Goal: Task Accomplishment & Management: Manage account settings

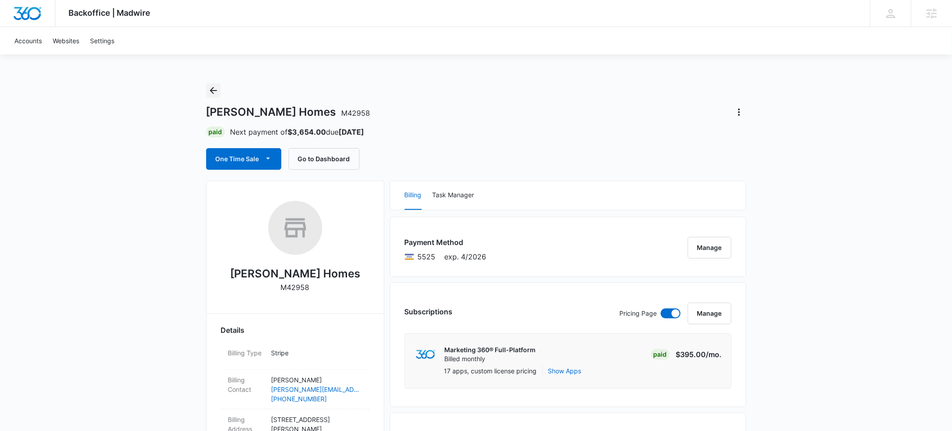
click at [216, 88] on icon "Back" at bounding box center [213, 90] width 11 height 11
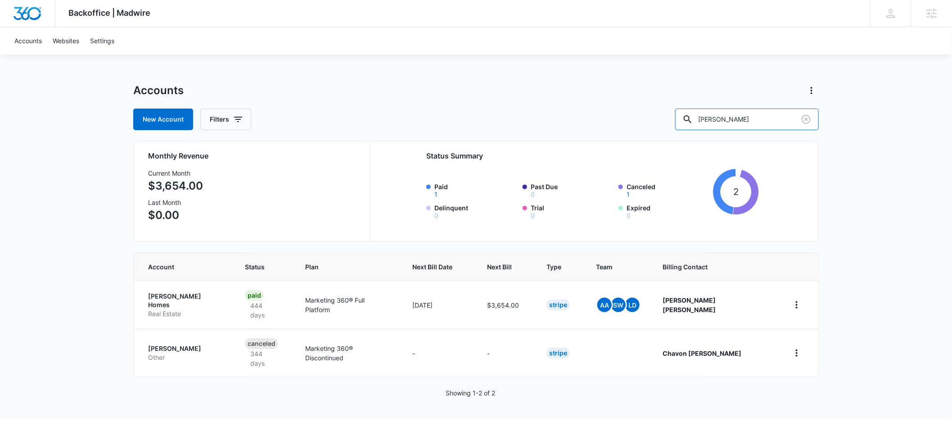
drag, startPoint x: 756, startPoint y: 117, endPoint x: 690, endPoint y: 121, distance: 66.3
click at [690, 121] on div "New Account Filters [PERSON_NAME]" at bounding box center [476, 119] width 686 height 22
type input "Impeccable land"
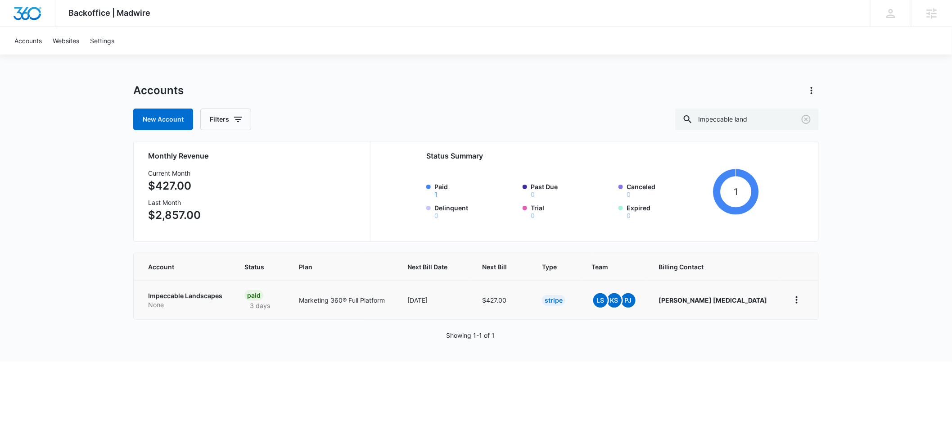
click at [195, 294] on p "Impeccable Landscapes" at bounding box center [185, 295] width 75 height 9
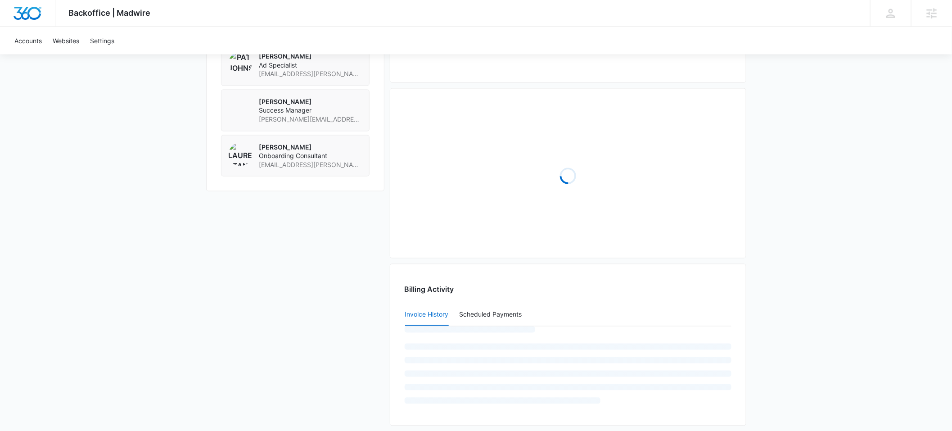
scroll to position [691, 0]
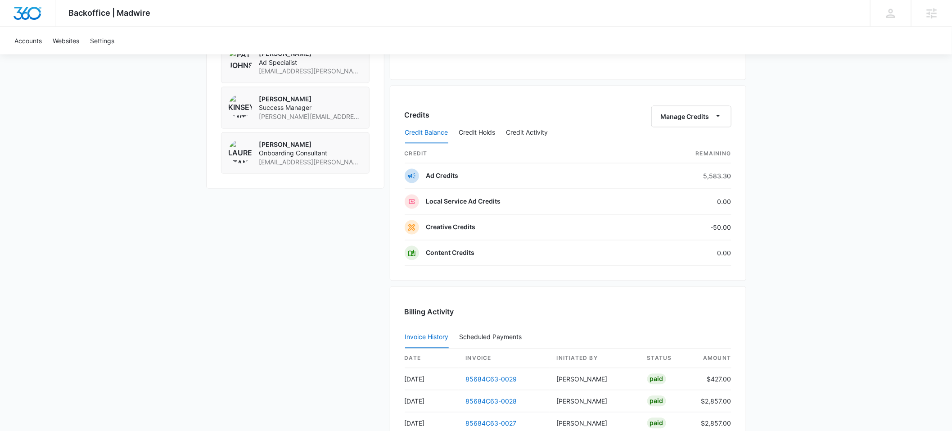
click at [714, 123] on div "Credit Balance Credit Holds Credit Activity" at bounding box center [568, 133] width 327 height 23
click at [713, 120] on span "button" at bounding box center [718, 116] width 11 height 11
click at [672, 147] on div "Transfer Credits" at bounding box center [686, 147] width 47 height 6
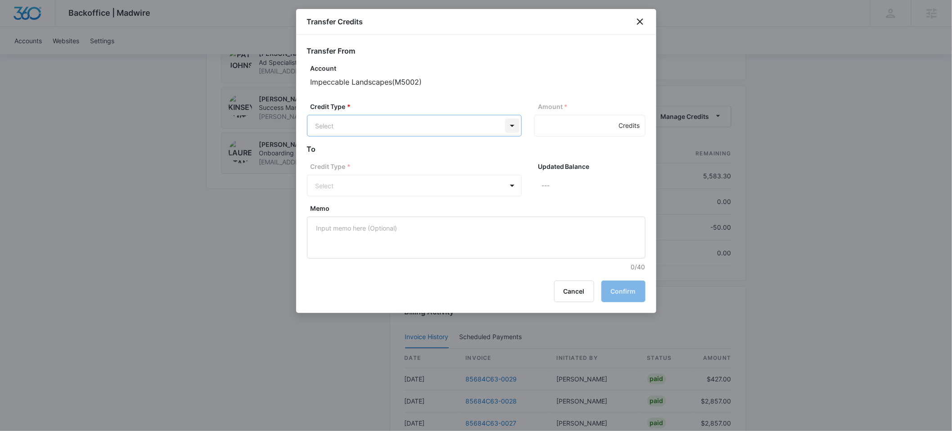
click at [405, 156] on p "Ad Credits (5583.30 Credits)" at bounding box center [382, 159] width 86 height 9
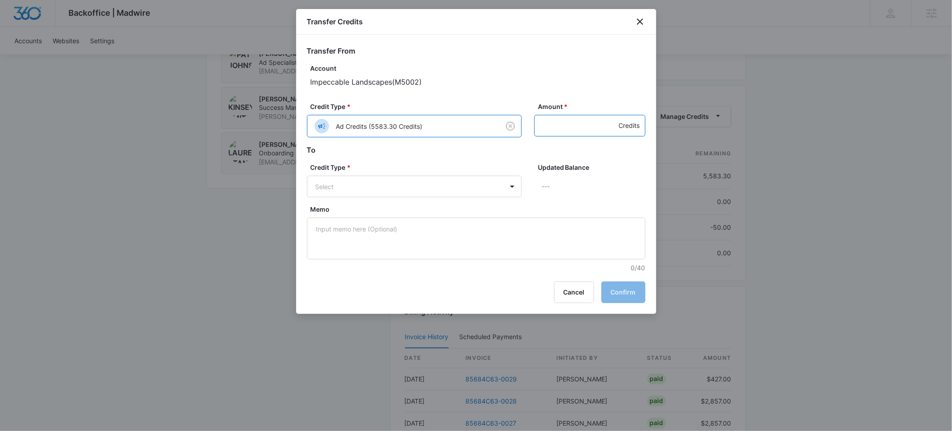
click at [547, 126] on input "Amount *" at bounding box center [589, 126] width 111 height 22
type input "50"
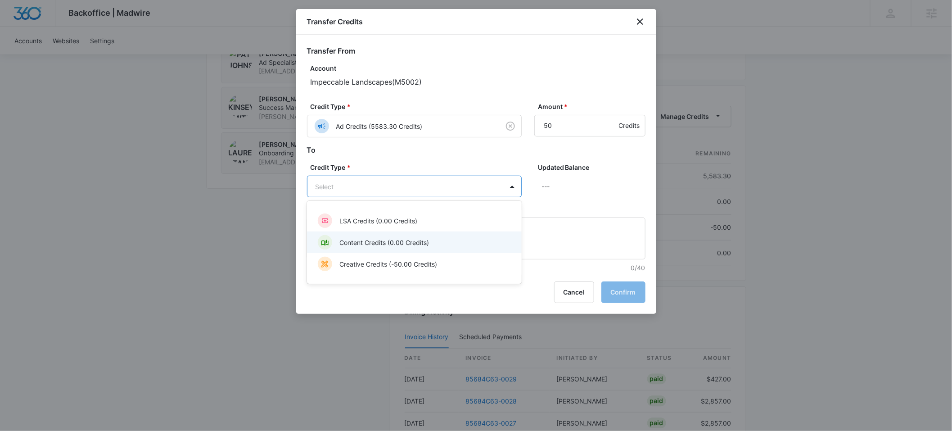
click at [383, 241] on p "Content Credits (0.00 Credits)" at bounding box center [384, 242] width 90 height 9
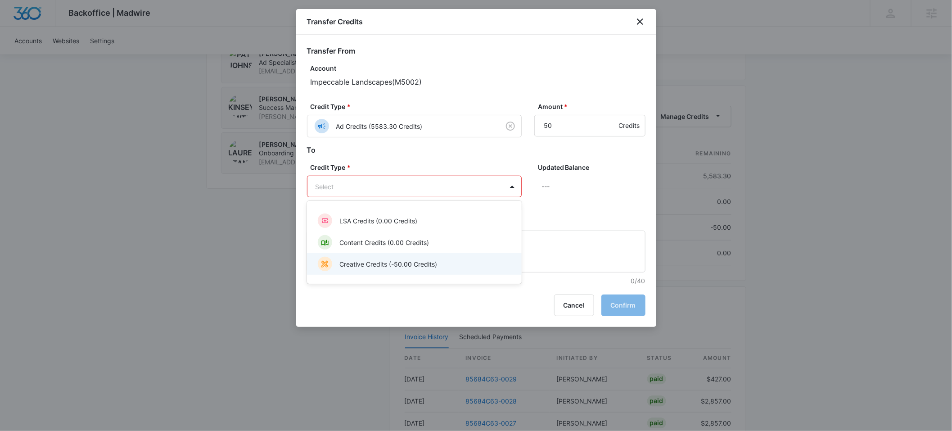
click at [409, 262] on p "Creative Credits (-50.00 Credits)" at bounding box center [388, 263] width 98 height 9
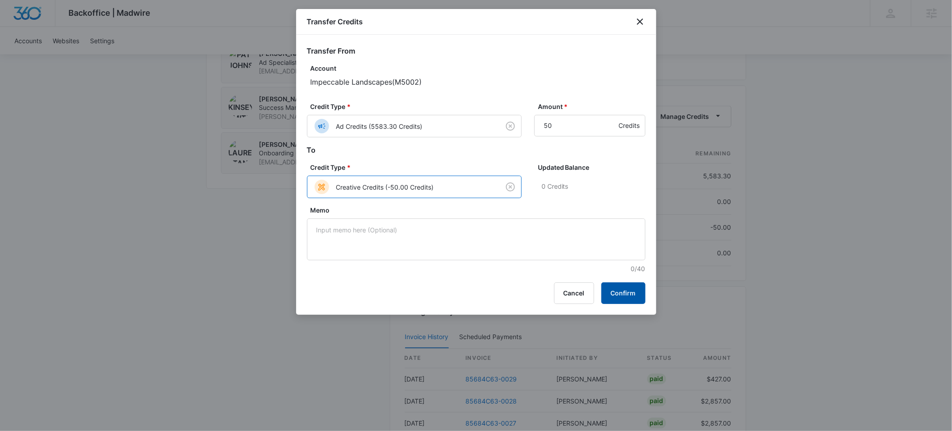
click at [613, 294] on button "Confirm" at bounding box center [623, 293] width 44 height 22
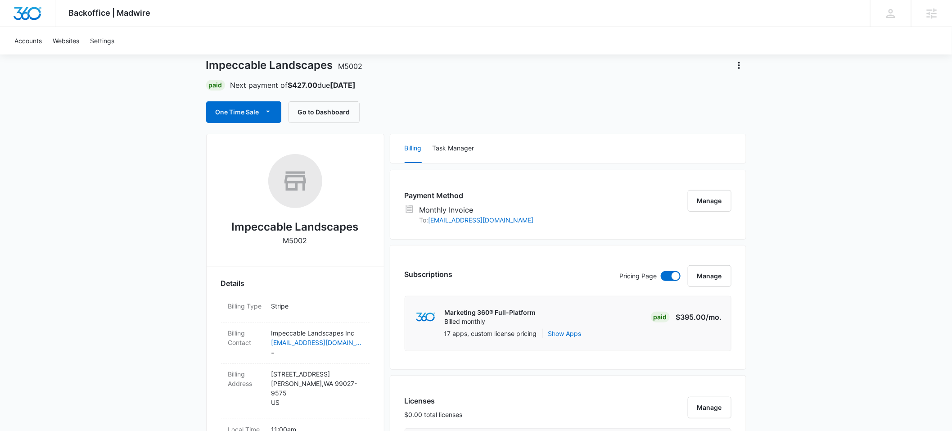
scroll to position [0, 0]
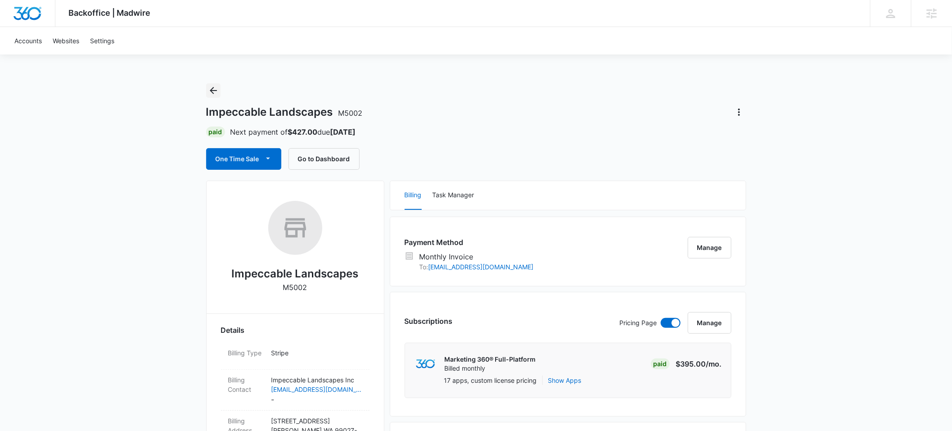
click at [214, 91] on icon "Back" at bounding box center [213, 90] width 11 height 11
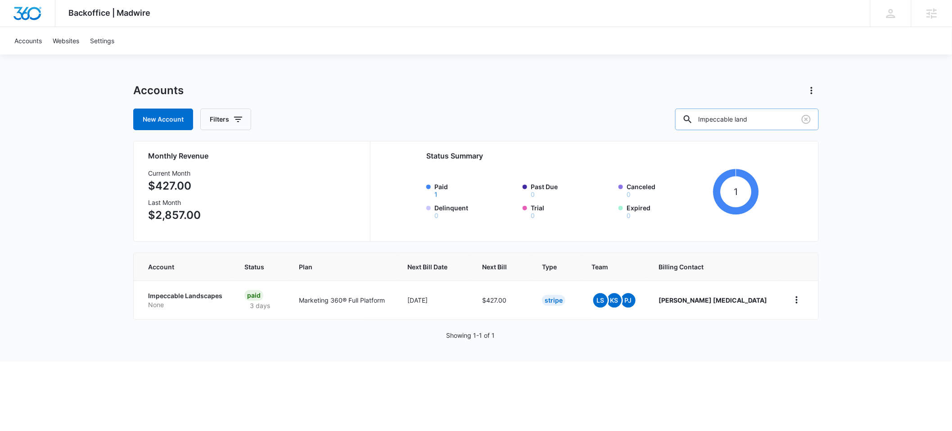
drag, startPoint x: 778, startPoint y: 119, endPoint x: 716, endPoint y: 118, distance: 62.1
click at [715, 119] on div "Impeccable land" at bounding box center [747, 119] width 144 height 22
paste input "M15897"
type input "M15897"
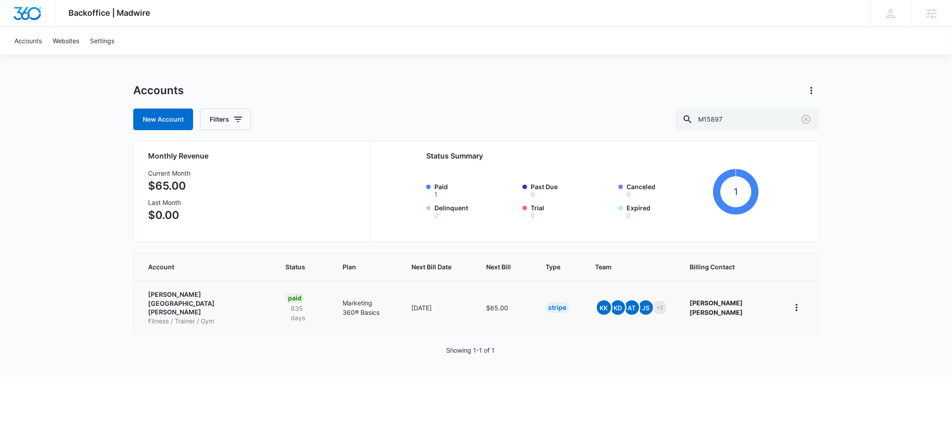
click at [158, 293] on p "[PERSON_NAME] [GEOGRAPHIC_DATA][PERSON_NAME]" at bounding box center [206, 303] width 116 height 27
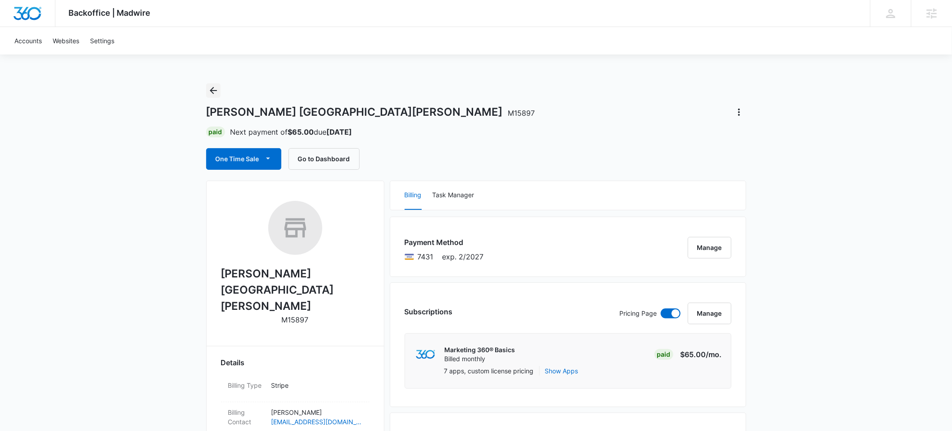
click at [213, 91] on icon "Back" at bounding box center [213, 90] width 11 height 11
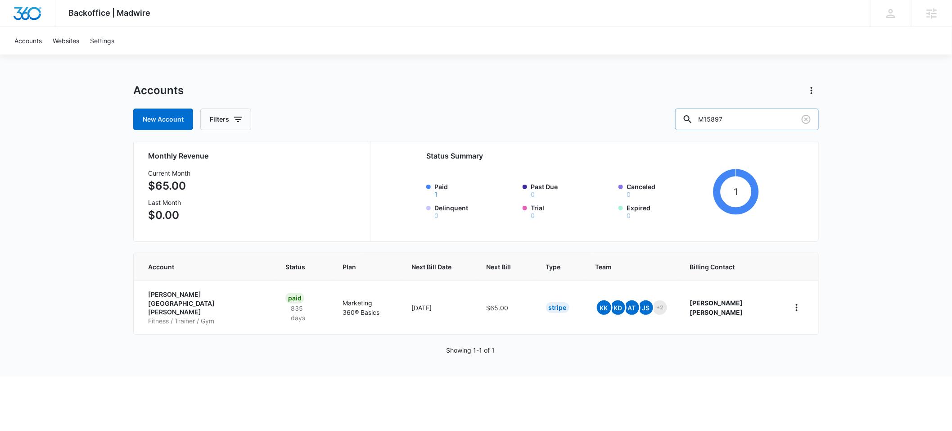
drag, startPoint x: 754, startPoint y: 117, endPoint x: 714, endPoint y: 119, distance: 39.2
click at [714, 119] on div "M15897" at bounding box center [747, 119] width 144 height 22
type input "Tropical Dog"
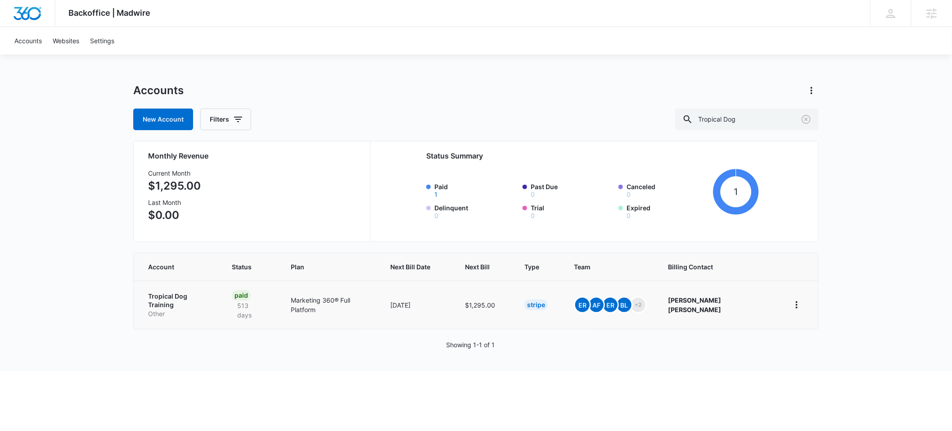
click at [177, 296] on p "Tropical Dog Training" at bounding box center [179, 301] width 62 height 18
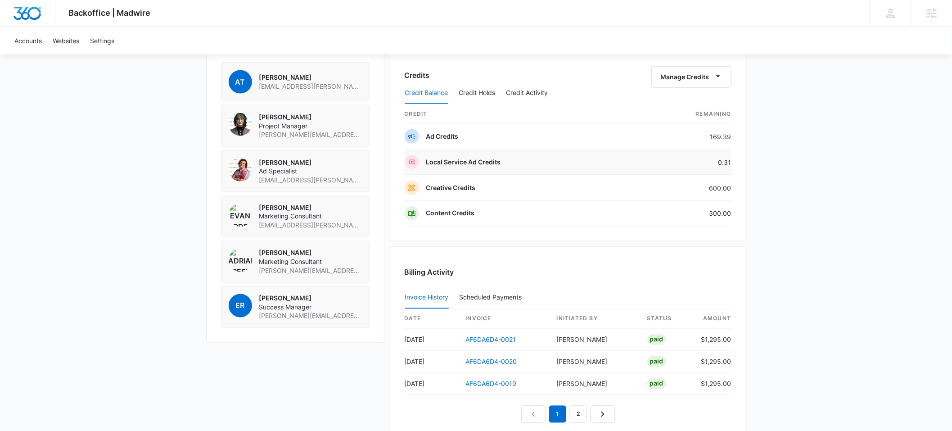
scroll to position [642, 0]
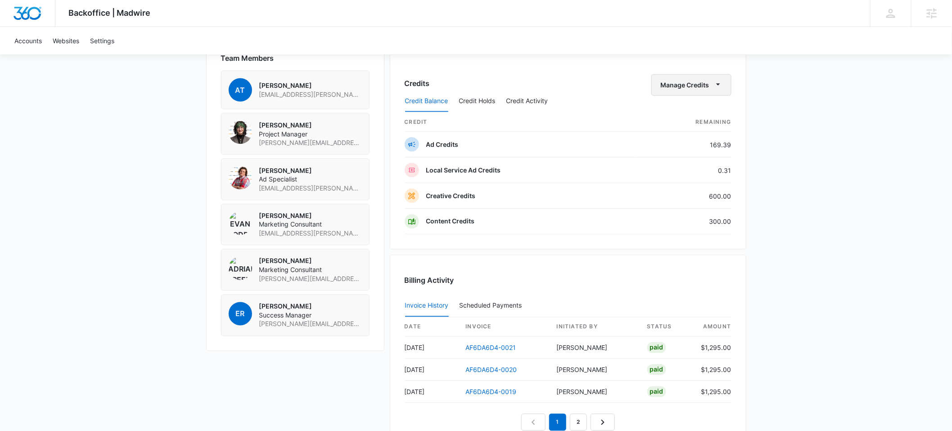
click at [709, 86] on button "Manage Credits" at bounding box center [691, 85] width 80 height 22
click at [694, 112] on div "Transfer Credits" at bounding box center [686, 115] width 47 height 6
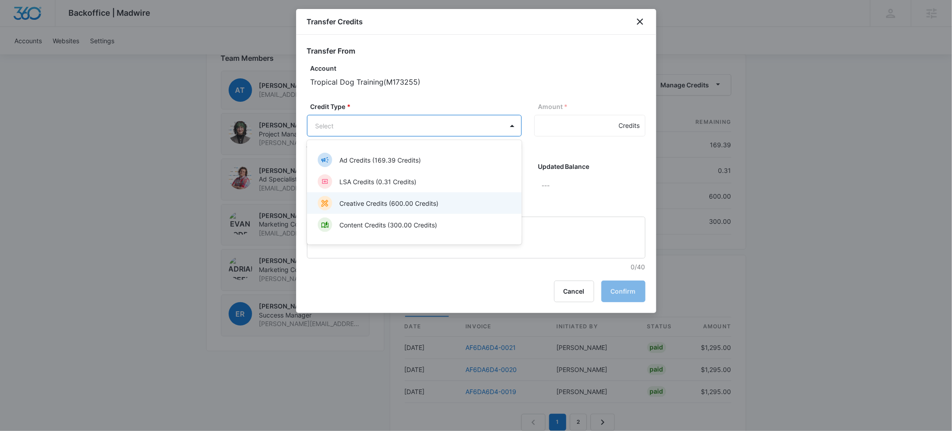
click at [415, 196] on div "Creative Credits (600.00 Credits)" at bounding box center [413, 203] width 191 height 14
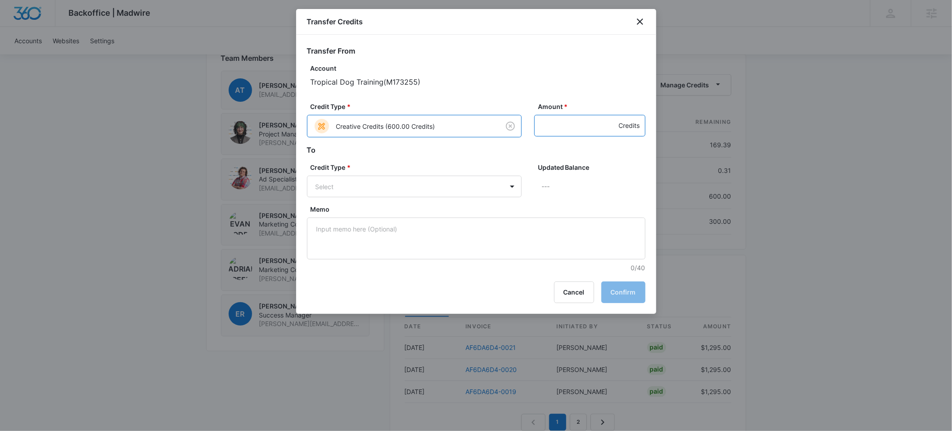
click at [550, 127] on input "Amount *" at bounding box center [589, 126] width 111 height 22
type input "600"
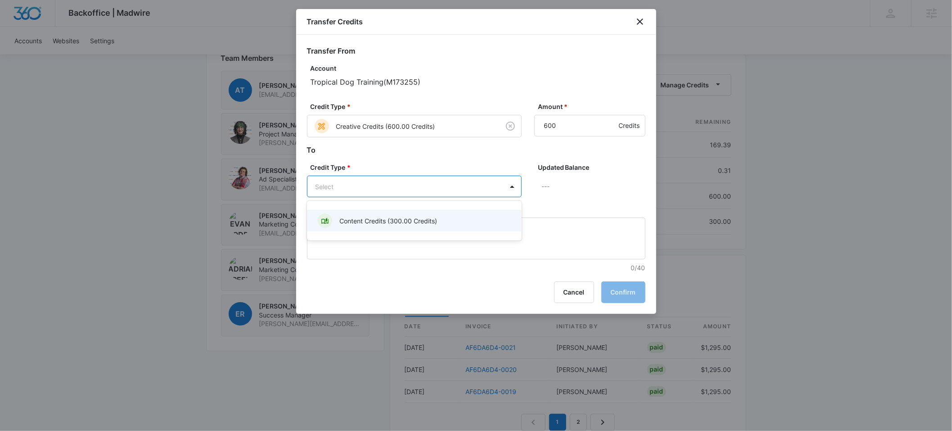
click at [436, 222] on p "Content Credits (300.00 Credits)" at bounding box center [388, 220] width 98 height 9
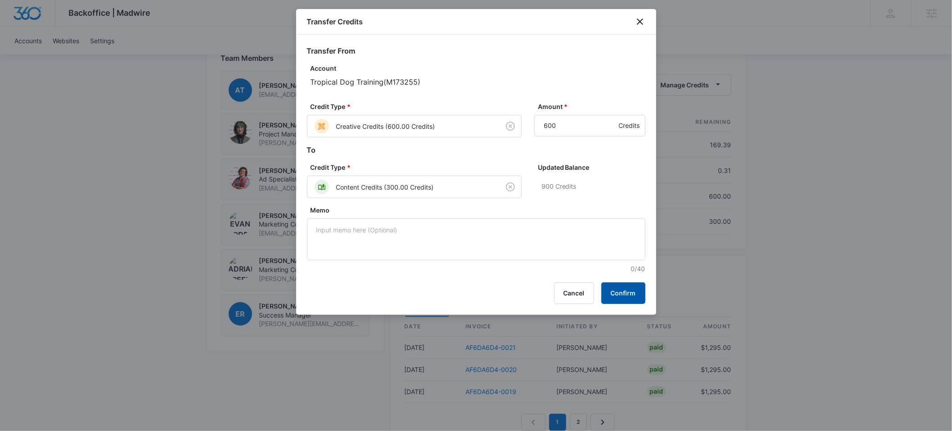
click at [619, 289] on button "Confirm" at bounding box center [623, 293] width 44 height 22
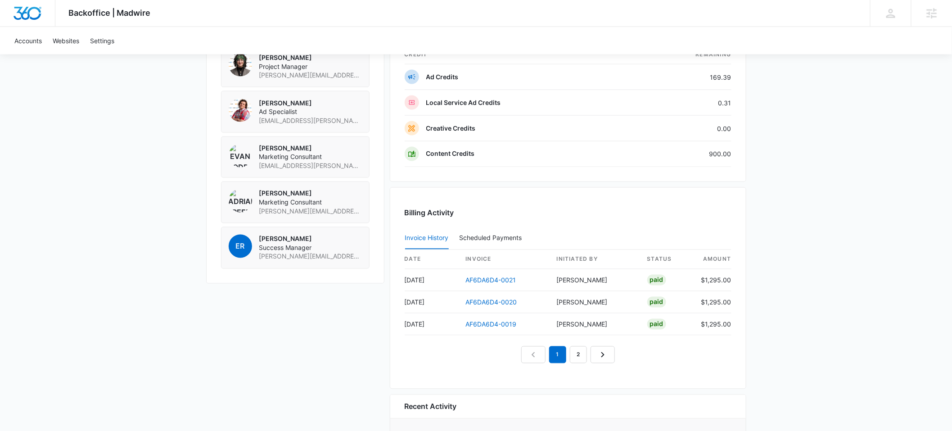
scroll to position [0, 0]
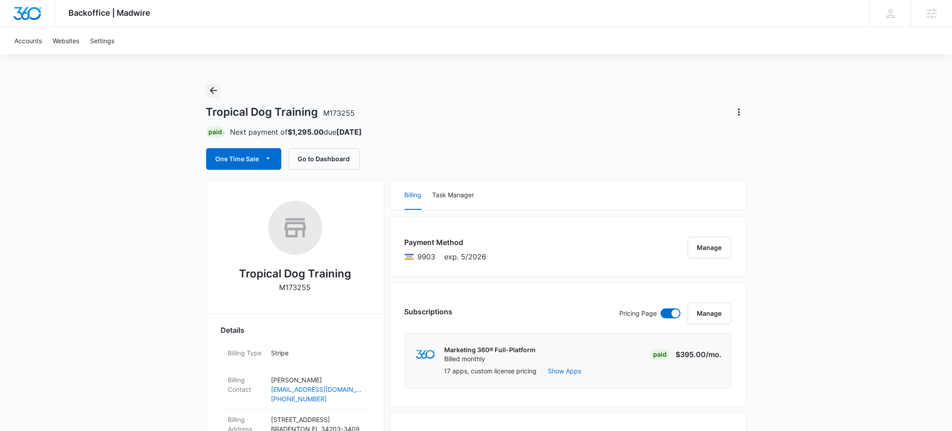
click at [213, 91] on icon "Back" at bounding box center [213, 90] width 11 height 11
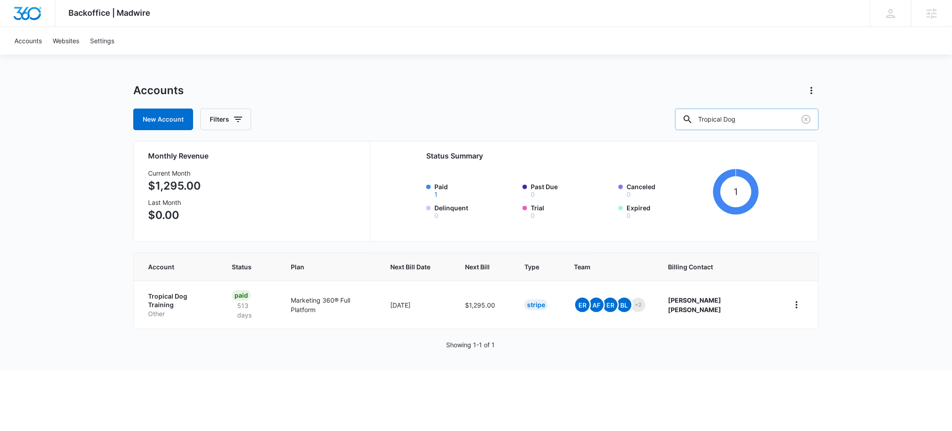
drag, startPoint x: 764, startPoint y: 118, endPoint x: 706, endPoint y: 118, distance: 58.1
click at [706, 118] on div "Tropical Dog" at bounding box center [747, 119] width 144 height 22
type input "[PERSON_NAME] law"
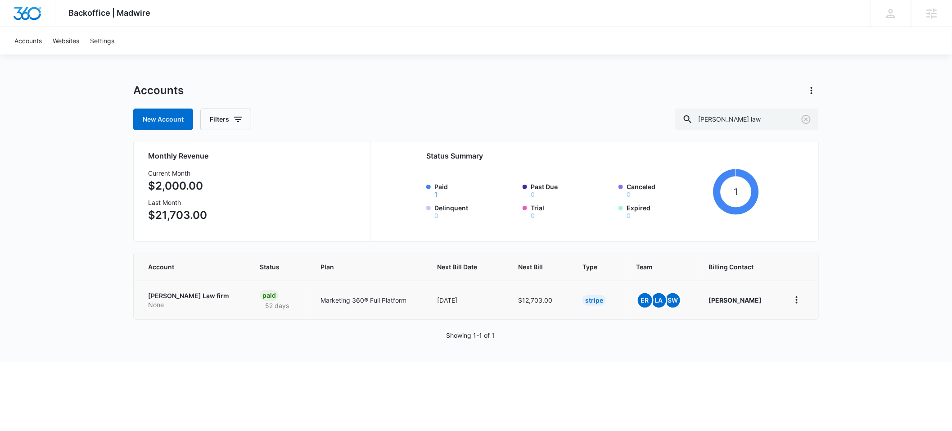
click at [156, 297] on p "[PERSON_NAME] Law firm" at bounding box center [193, 295] width 90 height 9
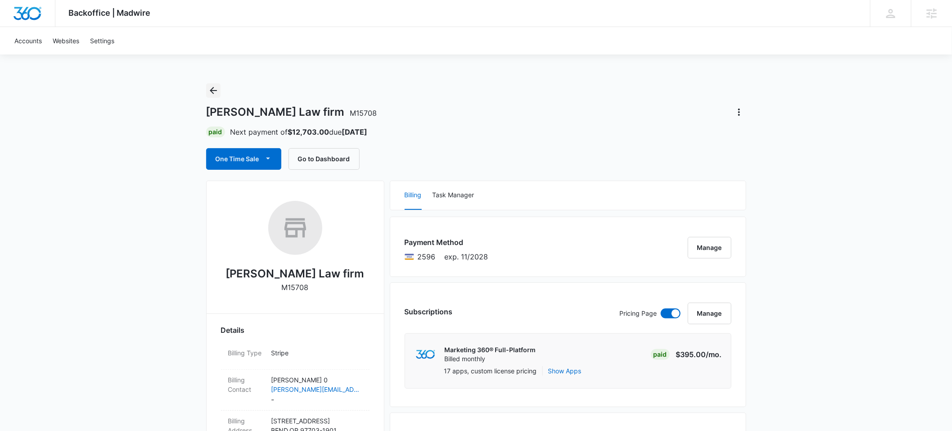
click at [209, 89] on icon "Back" at bounding box center [213, 90] width 11 height 11
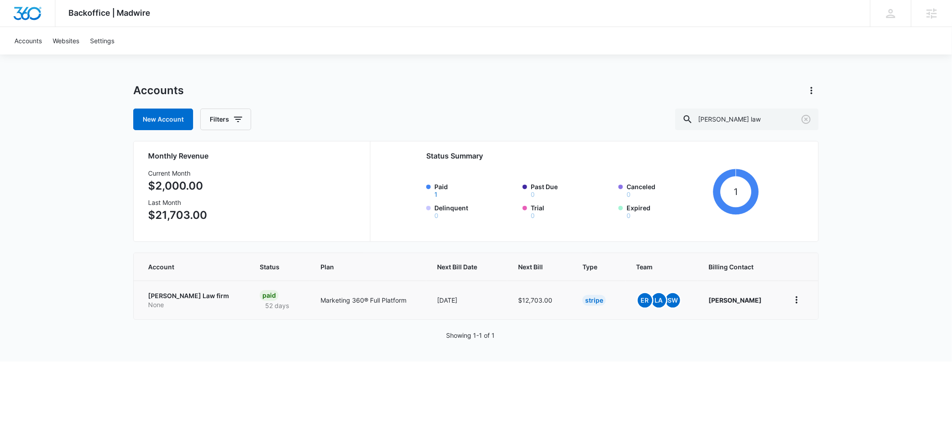
click at [186, 298] on p "[PERSON_NAME] Law firm" at bounding box center [193, 295] width 90 height 9
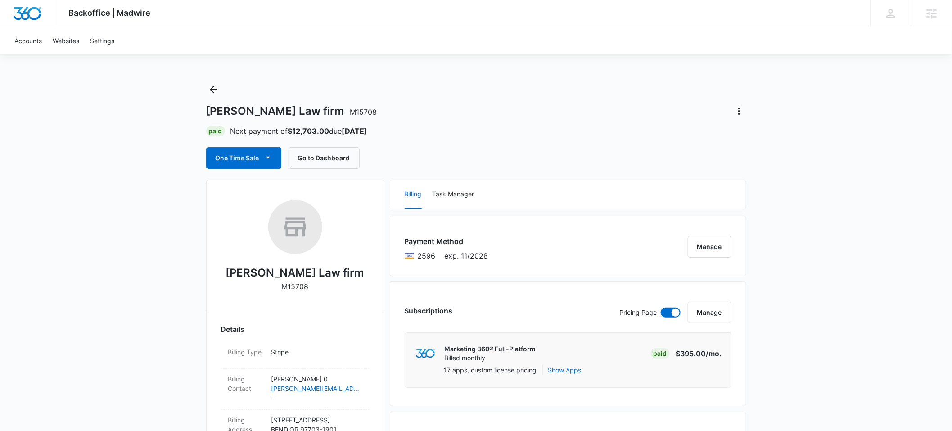
scroll to position [2, 0]
